Goal: Communication & Community: Answer question/provide support

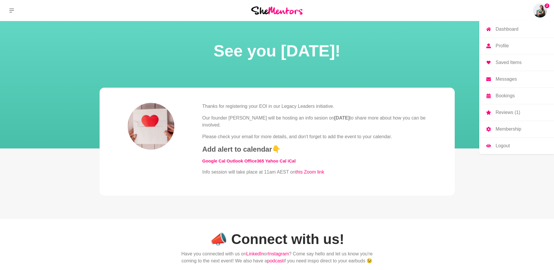
click at [544, 6] on img at bounding box center [540, 11] width 14 height 14
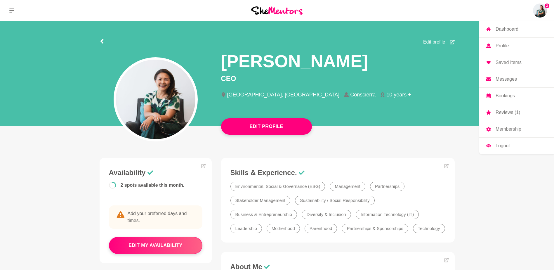
click at [504, 79] on p "Messages" at bounding box center [505, 79] width 21 height 5
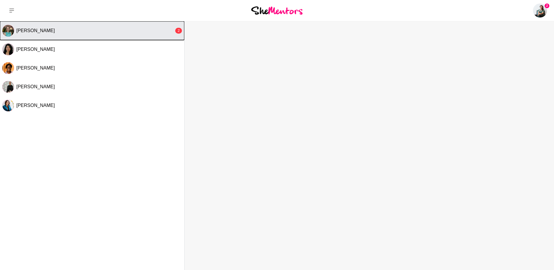
click at [31, 33] on span "[PERSON_NAME]" at bounding box center [35, 30] width 39 height 5
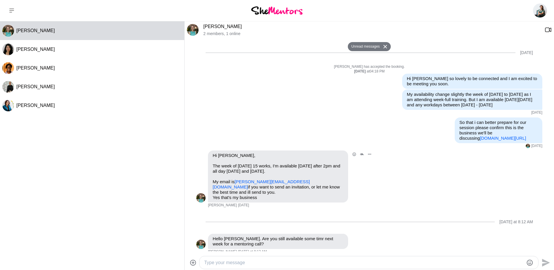
scroll to position [122, 0]
click at [263, 264] on textarea "Type your message" at bounding box center [363, 262] width 319 height 7
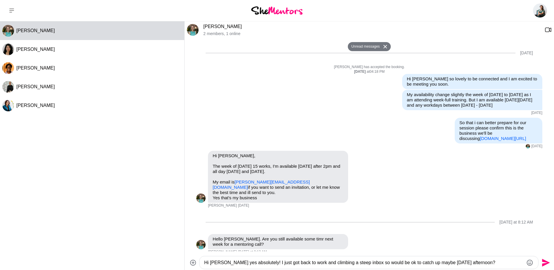
click at [483, 264] on textarea "Hi [PERSON_NAME] yes absolutely! I just got back to work and climbing a steep i…" at bounding box center [363, 262] width 319 height 7
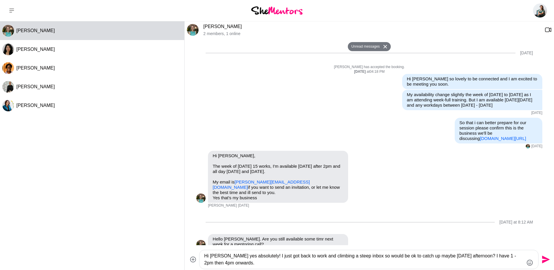
type textarea "Hi [PERSON_NAME] yes absolutely! I just got back to work and climbing a steep i…"
click at [546, 261] on icon "Send" at bounding box center [544, 259] width 9 height 9
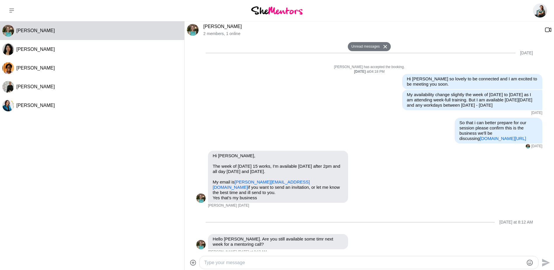
scroll to position [174, 0]
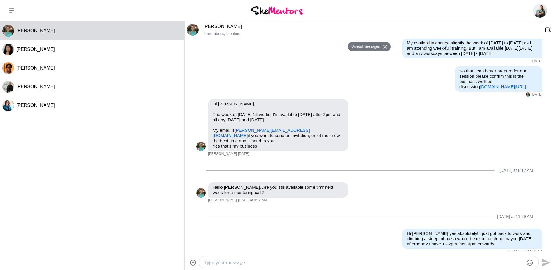
click at [285, 12] on img at bounding box center [276, 10] width 51 height 8
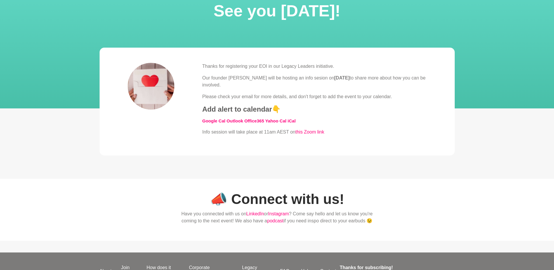
scroll to position [58, 0]
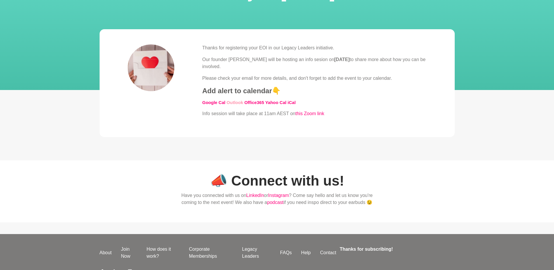
click at [237, 103] on link "Outlook" at bounding box center [235, 102] width 17 height 5
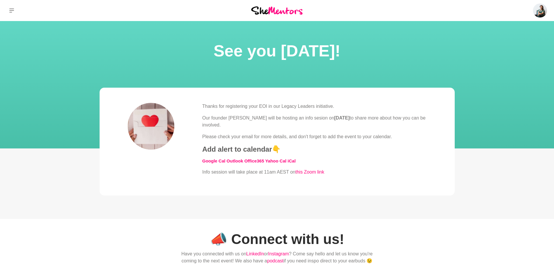
click at [278, 10] on img at bounding box center [276, 10] width 51 height 8
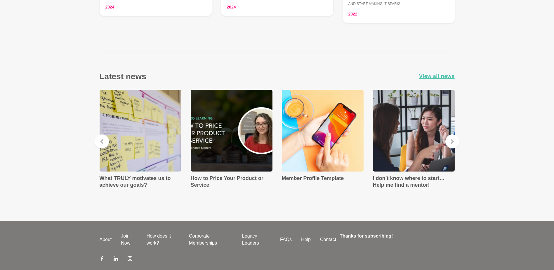
scroll to position [992, 0]
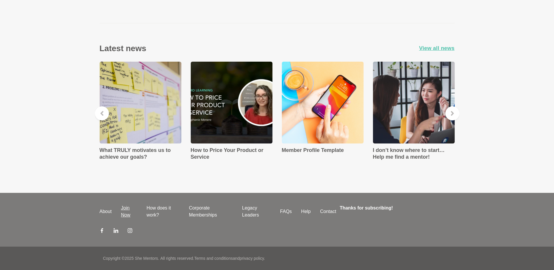
click at [123, 213] on link "Join Now" at bounding box center [128, 211] width 25 height 14
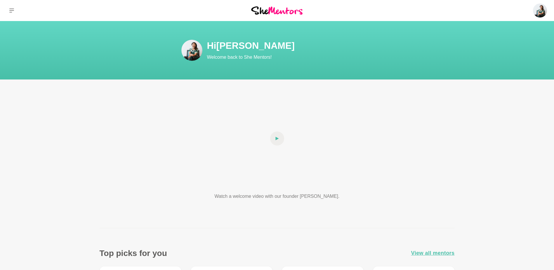
scroll to position [992, 0]
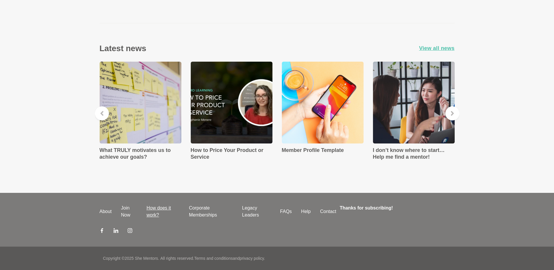
click at [150, 212] on link "How does it work?" at bounding box center [163, 211] width 42 height 14
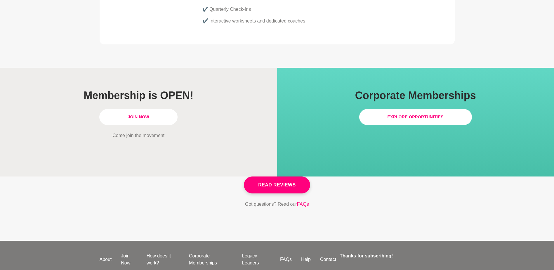
scroll to position [1669, 0]
